Goal: Check status: Check status

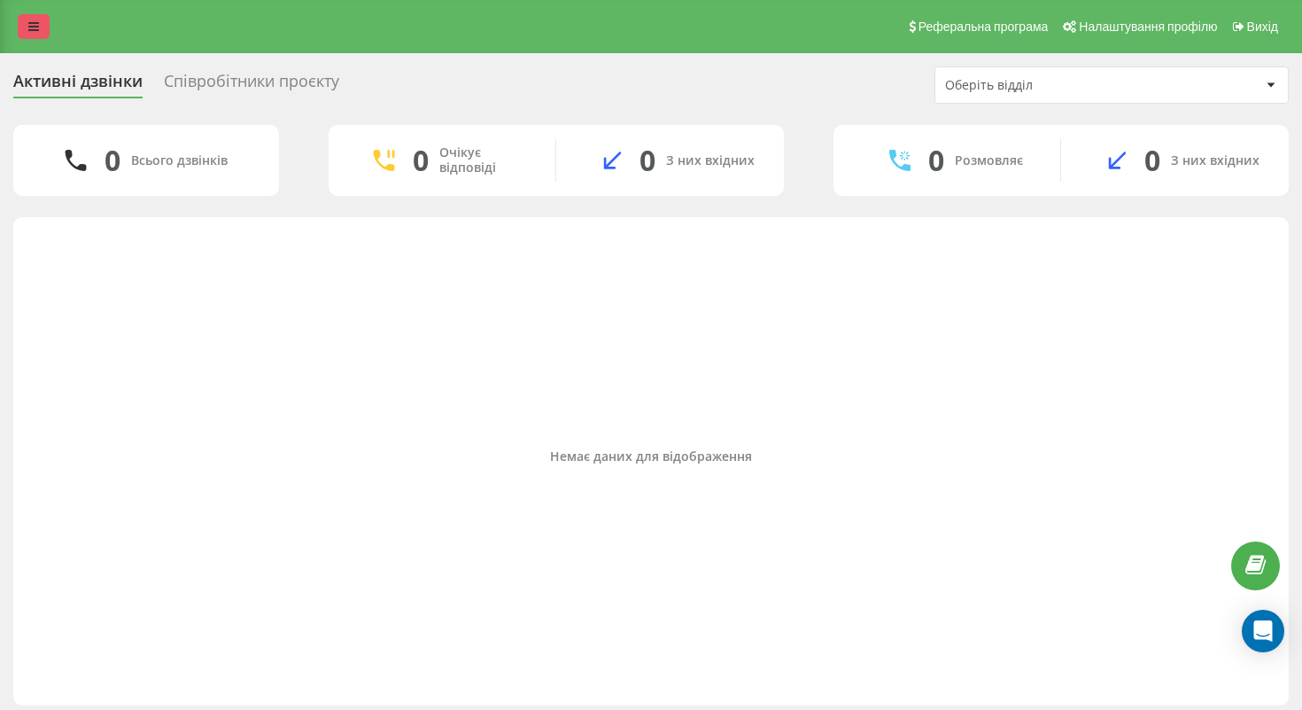
click at [39, 24] on link at bounding box center [34, 26] width 32 height 25
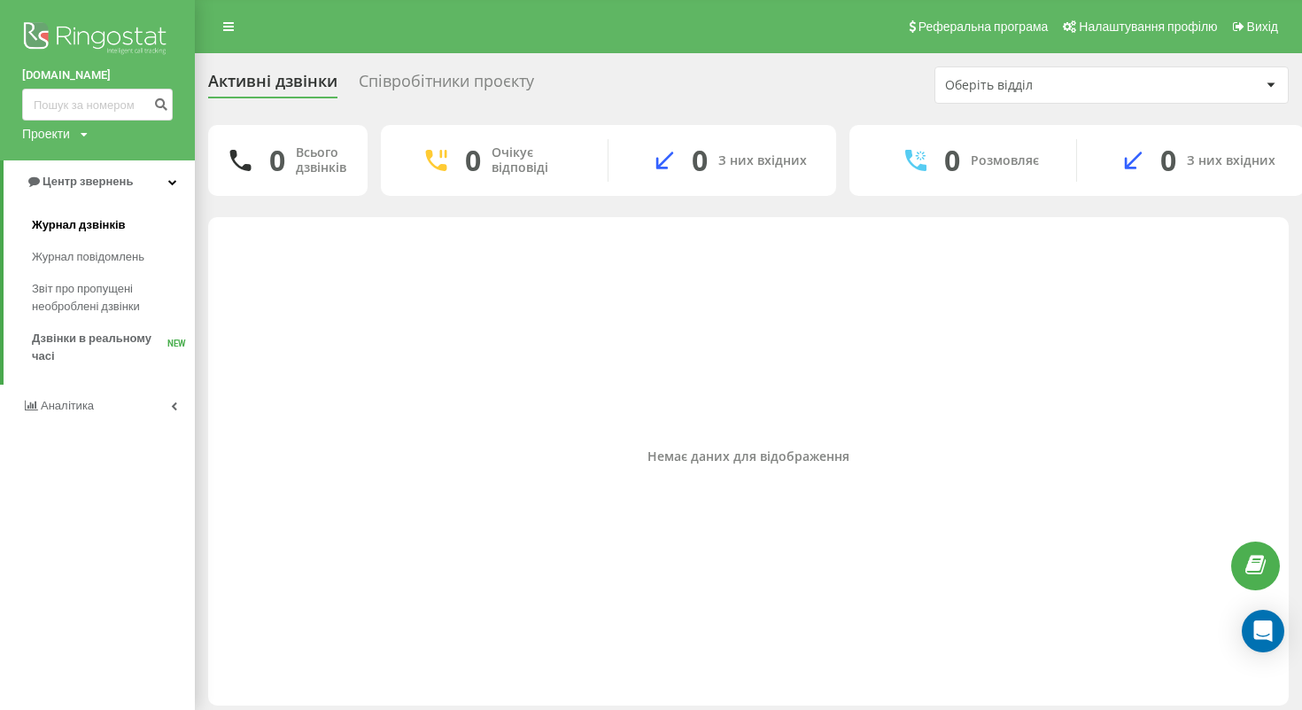
click at [103, 231] on span "Журнал дзвінків" at bounding box center [79, 225] width 94 height 18
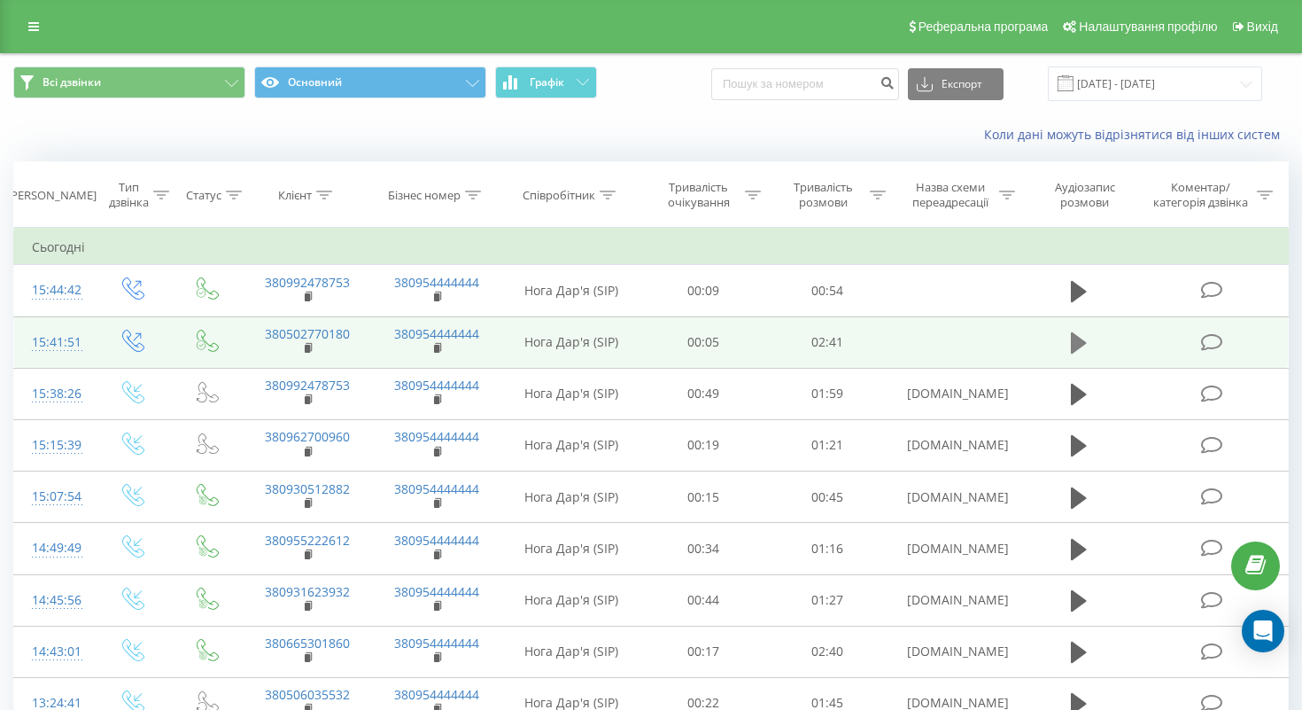
click at [1077, 344] on icon at bounding box center [1079, 342] width 16 height 21
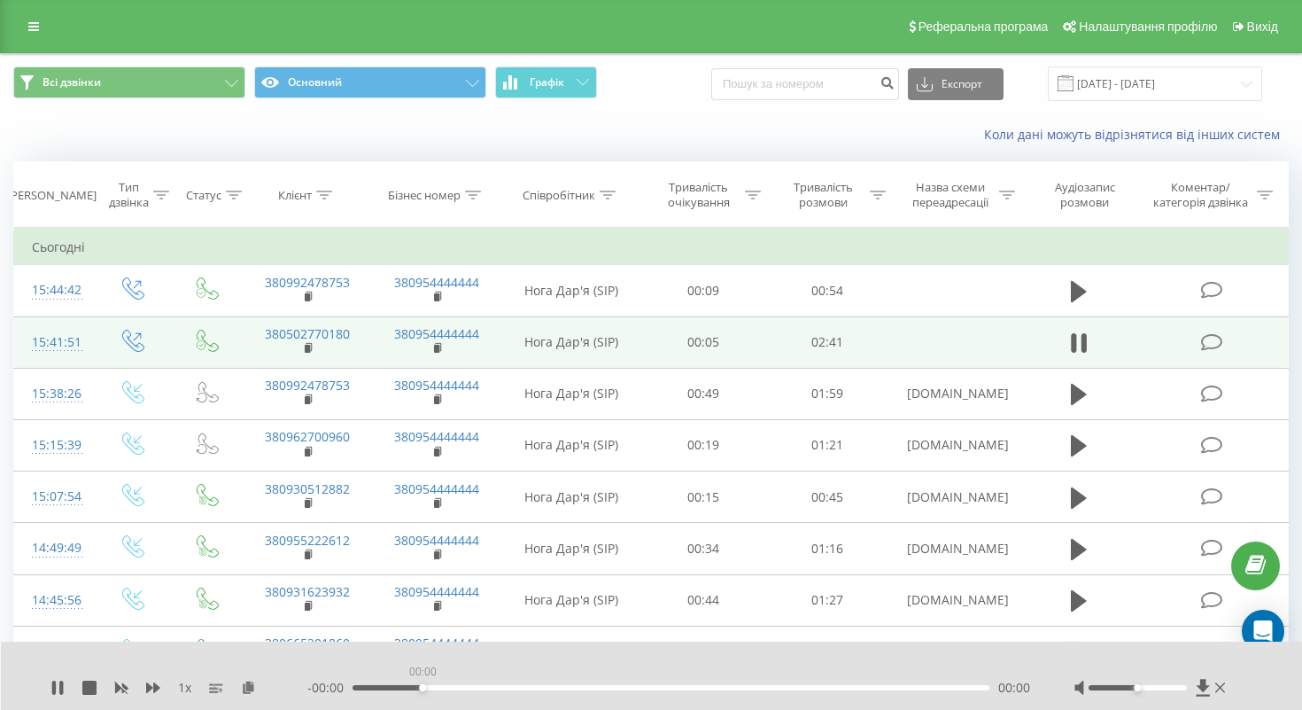
click at [423, 685] on div "00:00" at bounding box center [671, 687] width 637 height 5
click at [431, 688] on div "00:20" at bounding box center [671, 687] width 637 height 5
click at [55, 687] on icon at bounding box center [54, 687] width 4 height 14
click at [990, 354] on td at bounding box center [953, 341] width 129 height 51
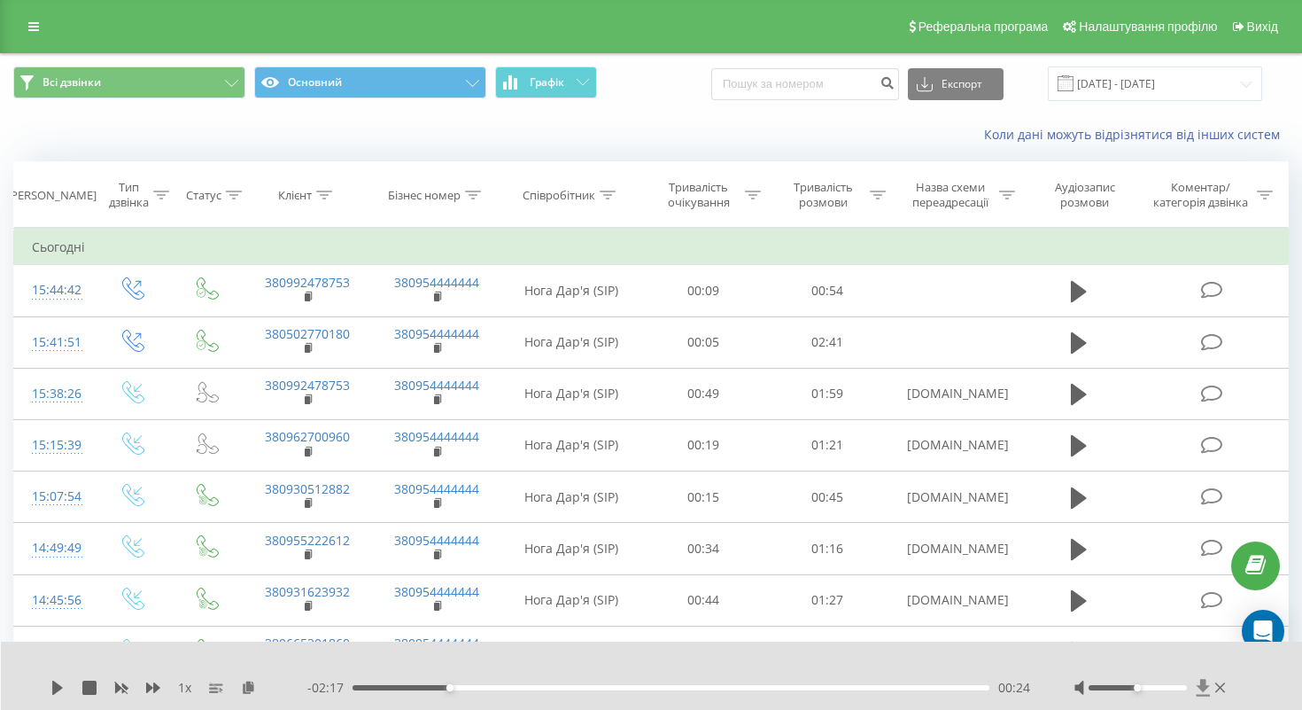
click at [1201, 685] on icon at bounding box center [1202, 687] width 13 height 17
click at [27, 28] on link at bounding box center [34, 26] width 32 height 25
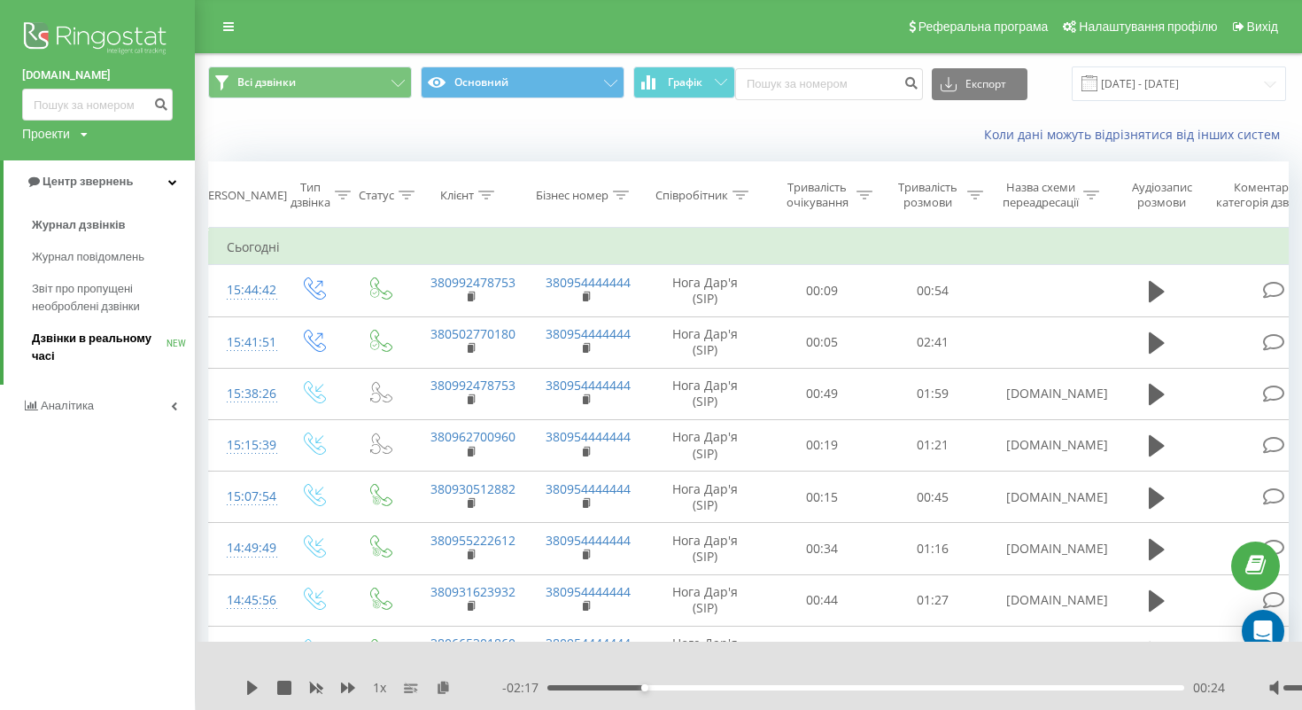
click at [102, 343] on span "Дзвінки в реальному часі" at bounding box center [99, 347] width 135 height 35
